Goal: Task Accomplishment & Management: Use online tool/utility

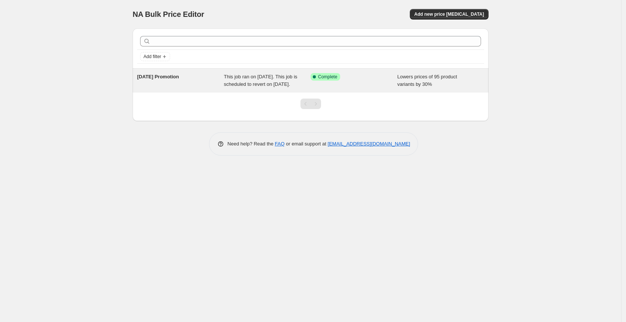
click at [228, 87] on span "This job ran on [DATE]. This job is scheduled to revert on [DATE]." at bounding box center [260, 80] width 73 height 13
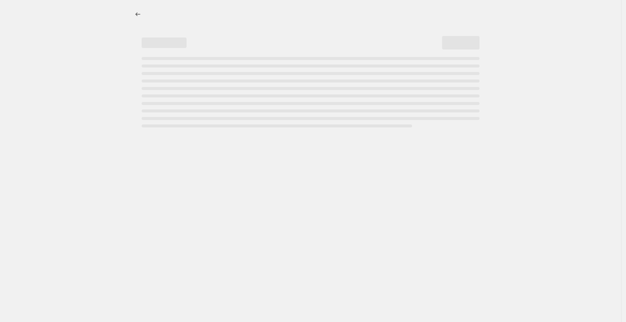
select select "percentage"
select select "collection"
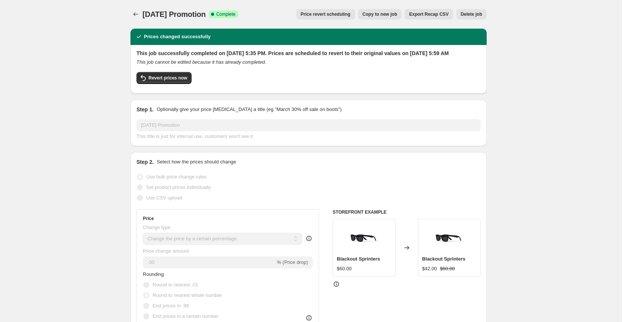
click at [349, 16] on span "Price revert scheduling" at bounding box center [326, 14] width 50 height 6
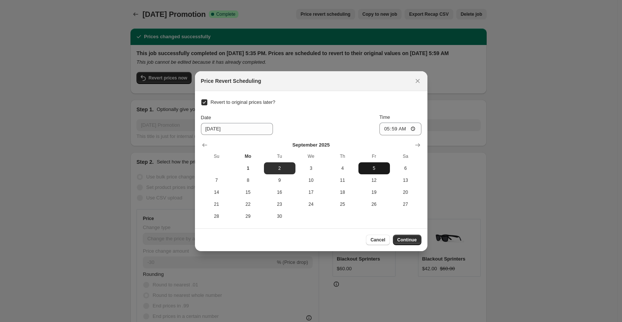
click at [372, 169] on span "5" at bounding box center [373, 168] width 25 height 6
type input "[DATE]"
click at [410, 237] on span "Continue" at bounding box center [406, 240] width 19 height 6
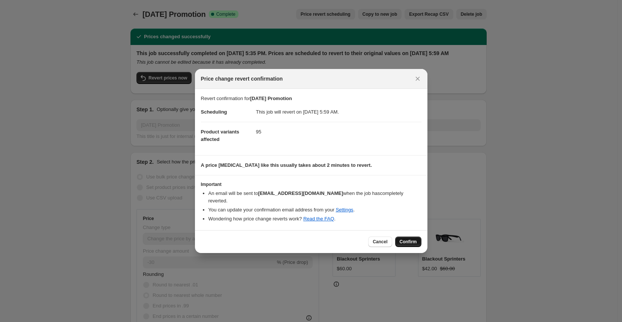
click at [412, 241] on span "Confirm" at bounding box center [407, 242] width 17 height 6
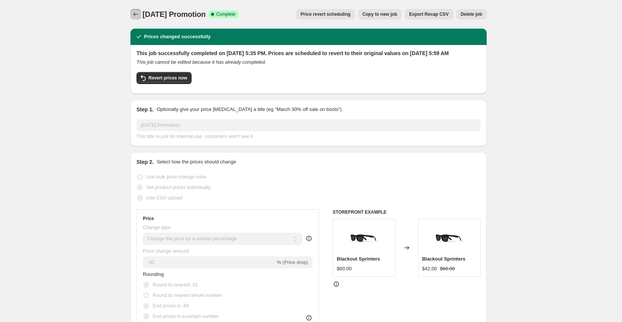
click at [135, 16] on icon "Price change jobs" at bounding box center [135, 13] width 7 height 7
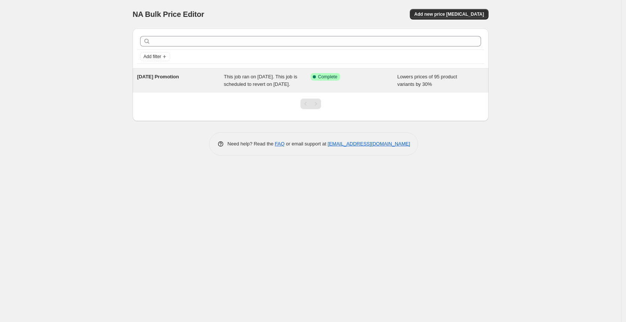
click at [180, 85] on div "[DATE] Promotion" at bounding box center [180, 80] width 87 height 15
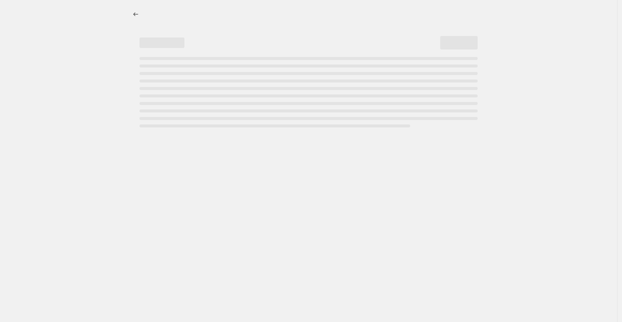
select select "percentage"
select select "collection"
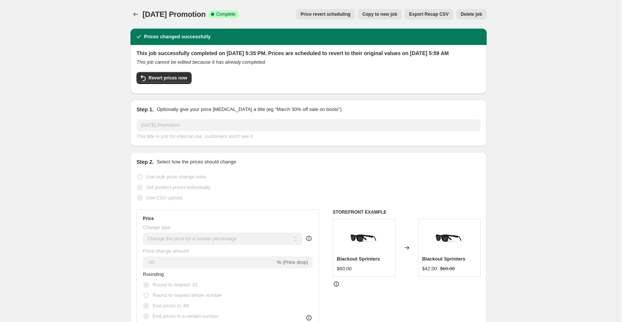
click at [321, 13] on span "Price revert scheduling" at bounding box center [326, 14] width 50 height 6
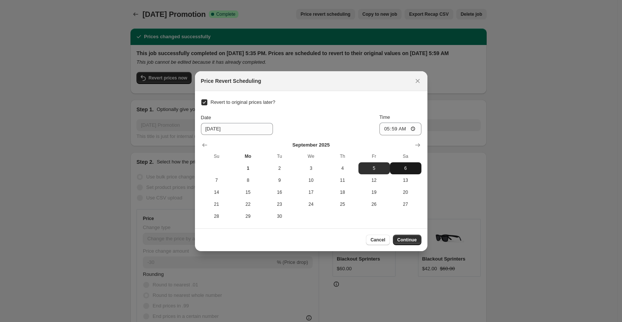
click at [401, 166] on span "6" at bounding box center [405, 168] width 25 height 6
type input "[DATE]"
click at [410, 239] on span "Continue" at bounding box center [406, 240] width 19 height 6
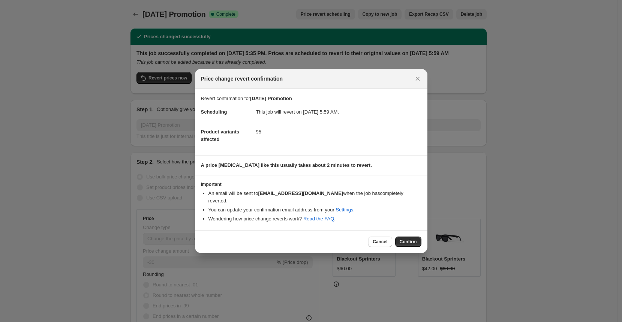
click at [404, 241] on span "Confirm" at bounding box center [407, 242] width 17 height 6
